Goal: Task Accomplishment & Management: Use online tool/utility

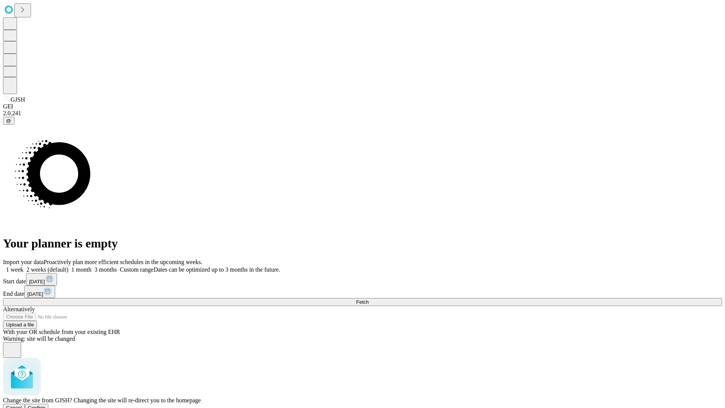
click at [46, 405] on span "Confirm" at bounding box center [37, 408] width 18 height 6
click at [68, 266] on label "2 weeks (default)" at bounding box center [45, 269] width 45 height 6
click at [368, 299] on span "Fetch" at bounding box center [362, 302] width 12 height 6
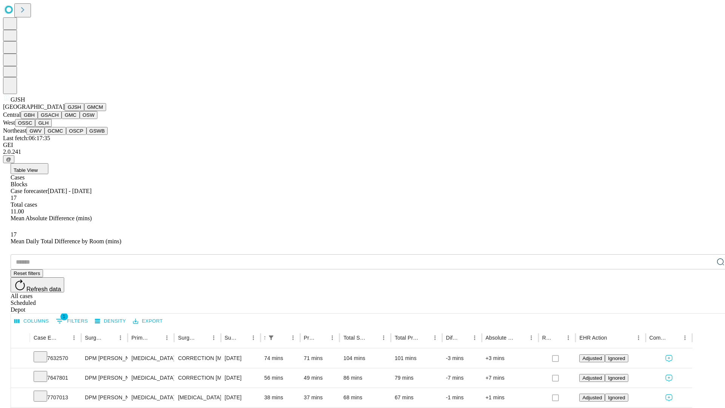
click at [84, 111] on button "GMCM" at bounding box center [95, 107] width 22 height 8
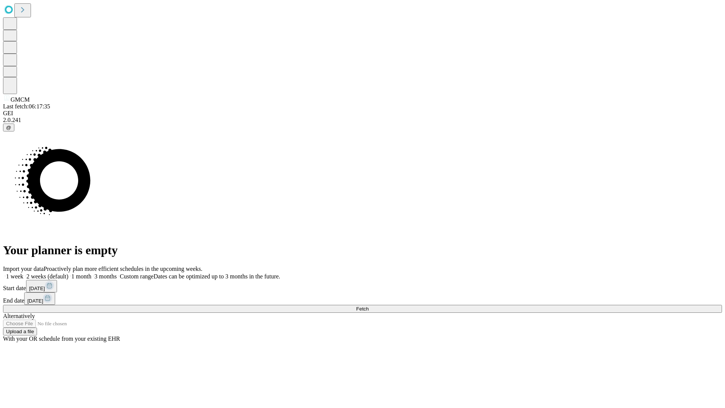
click at [68, 273] on label "2 weeks (default)" at bounding box center [45, 276] width 45 height 6
click at [368, 306] on span "Fetch" at bounding box center [362, 309] width 12 height 6
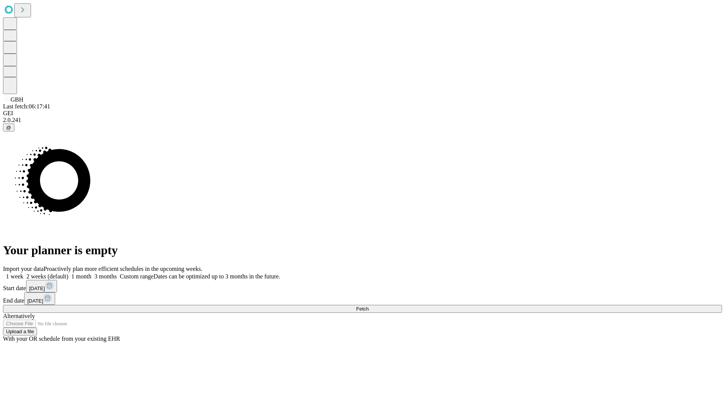
click at [68, 273] on label "2 weeks (default)" at bounding box center [45, 276] width 45 height 6
click at [368, 306] on span "Fetch" at bounding box center [362, 309] width 12 height 6
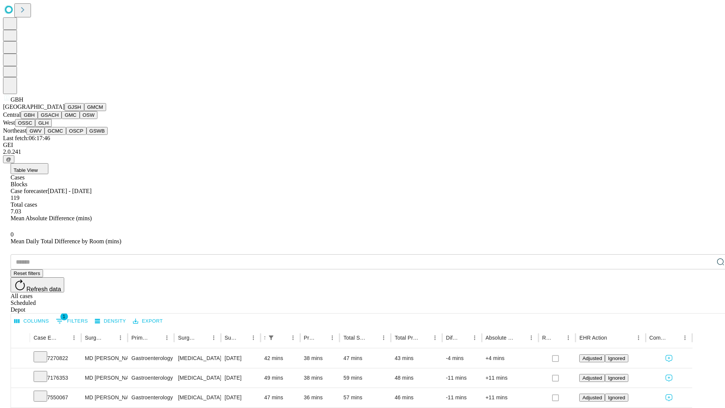
click at [59, 119] on button "GSACH" at bounding box center [50, 115] width 24 height 8
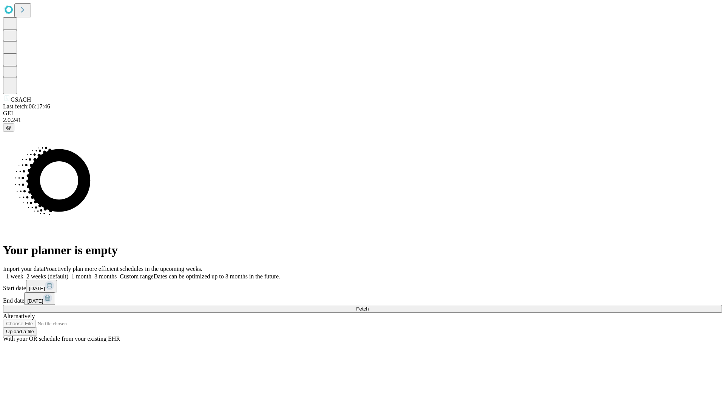
click at [368, 306] on span "Fetch" at bounding box center [362, 309] width 12 height 6
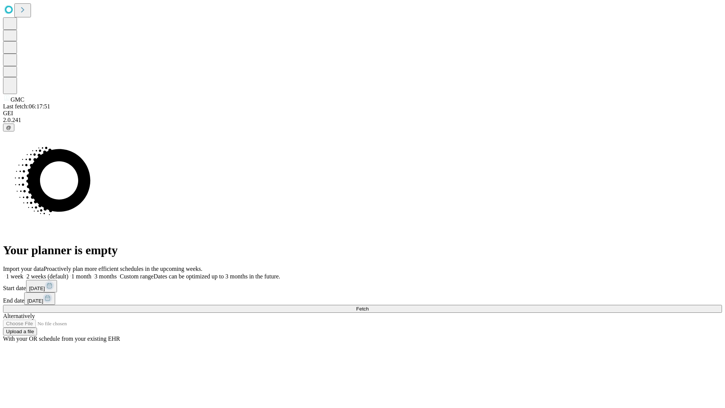
click at [368, 306] on span "Fetch" at bounding box center [362, 309] width 12 height 6
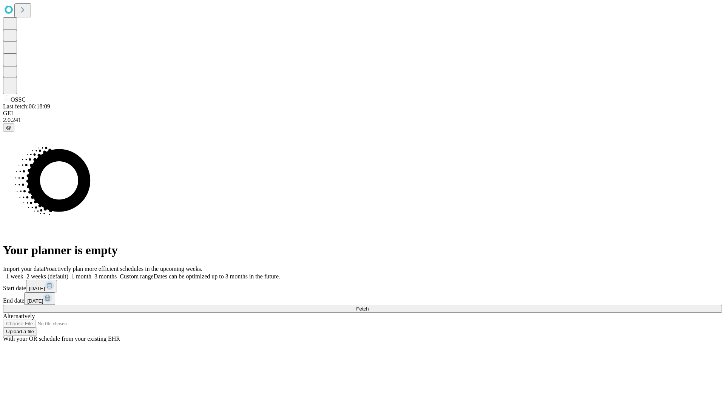
click at [368, 306] on span "Fetch" at bounding box center [362, 309] width 12 height 6
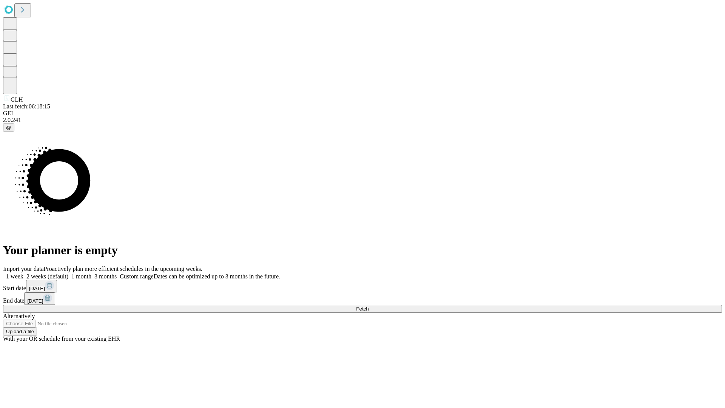
click at [368, 306] on span "Fetch" at bounding box center [362, 309] width 12 height 6
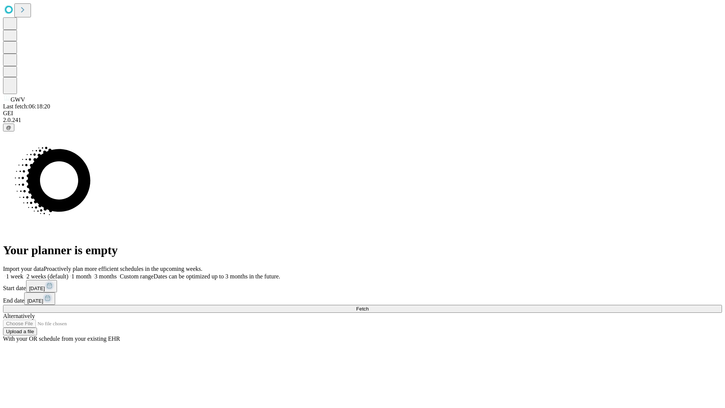
click at [68, 273] on label "2 weeks (default)" at bounding box center [45, 276] width 45 height 6
click at [368, 306] on span "Fetch" at bounding box center [362, 309] width 12 height 6
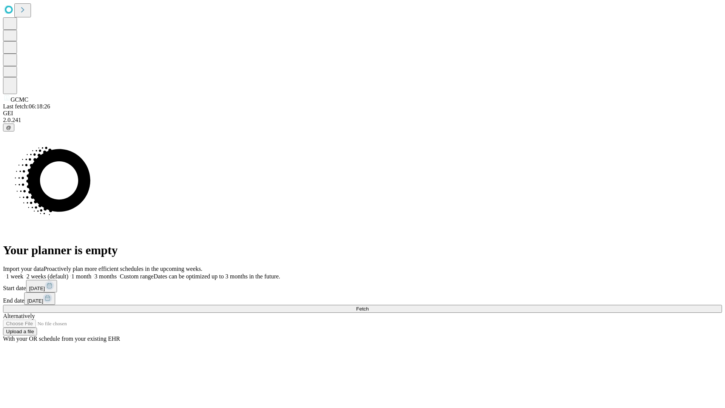
click at [68, 273] on label "2 weeks (default)" at bounding box center [45, 276] width 45 height 6
click at [368, 306] on span "Fetch" at bounding box center [362, 309] width 12 height 6
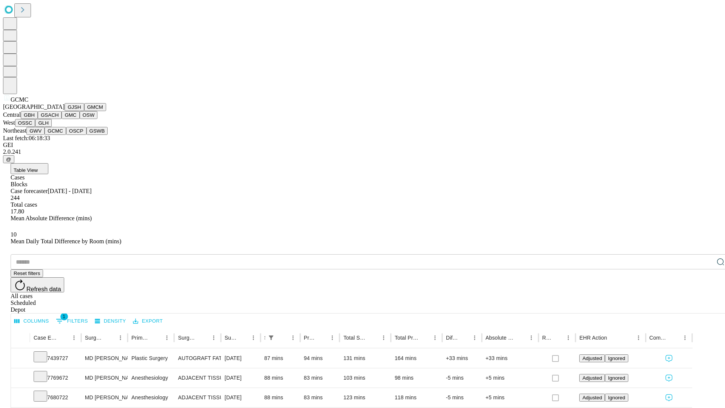
click at [66, 135] on button "OSCP" at bounding box center [76, 131] width 20 height 8
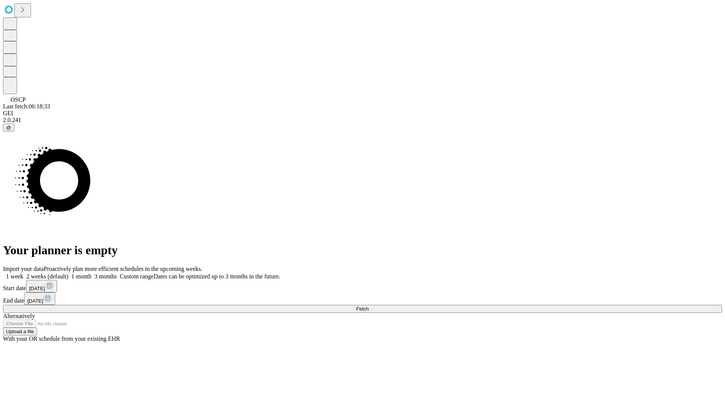
click at [68, 273] on label "2 weeks (default)" at bounding box center [45, 276] width 45 height 6
click at [368, 306] on span "Fetch" at bounding box center [362, 309] width 12 height 6
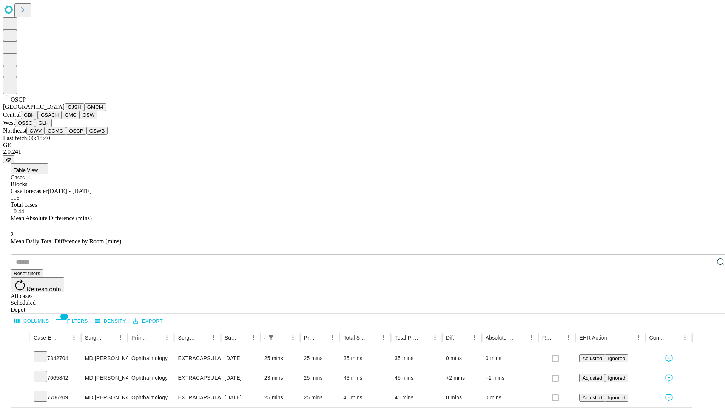
click at [86, 135] on button "GSWB" at bounding box center [97, 131] width 22 height 8
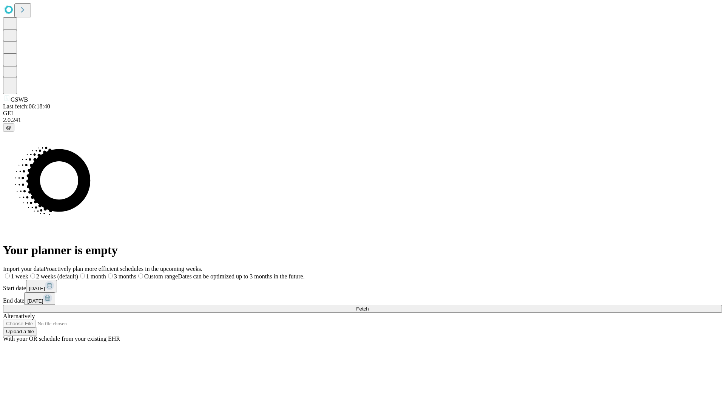
click at [78, 273] on label "2 weeks (default)" at bounding box center [53, 276] width 50 height 6
click at [368, 306] on span "Fetch" at bounding box center [362, 309] width 12 height 6
